Goal: Transaction & Acquisition: Purchase product/service

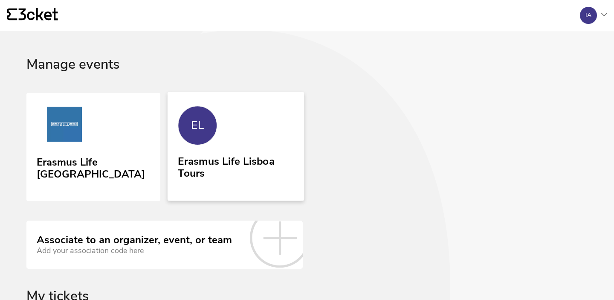
click at [238, 175] on div "Erasmus Life Lisboa Tours" at bounding box center [236, 165] width 116 height 27
click at [221, 137] on link "EL Erasmus Life Lisboa Tours" at bounding box center [236, 146] width 137 height 109
click at [146, 143] on link "Erasmus Life [GEOGRAPHIC_DATA]" at bounding box center [93, 147] width 137 height 110
click at [272, 131] on link "EL Erasmus Life Lisboa Tours" at bounding box center [236, 146] width 137 height 109
